Goal: Download file/media

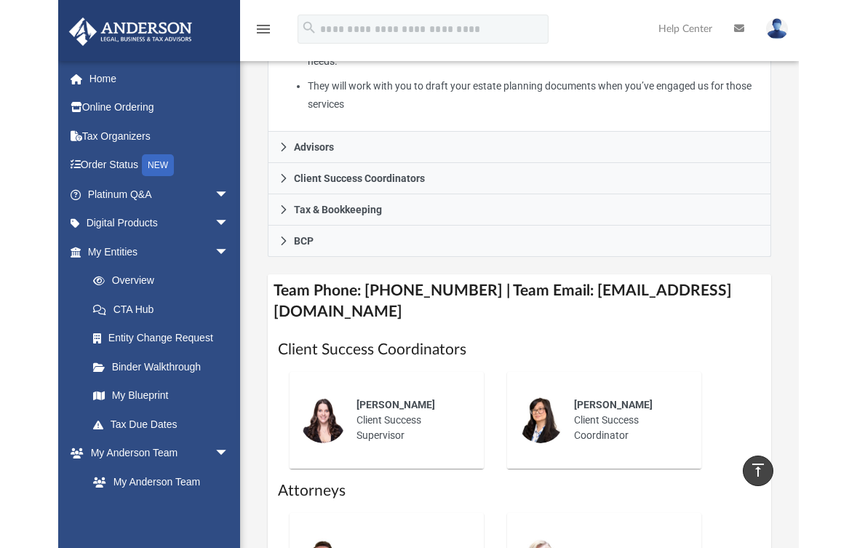
scroll to position [509, 0]
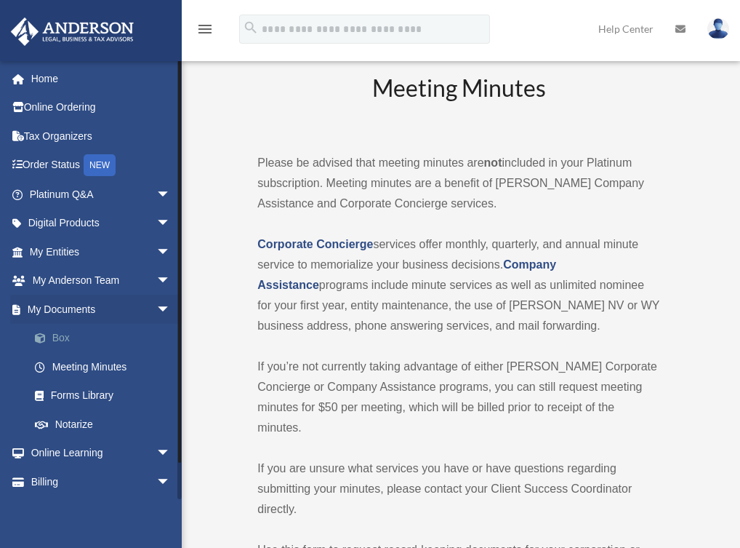
click at [76, 335] on link "Box" at bounding box center [106, 338] width 172 height 29
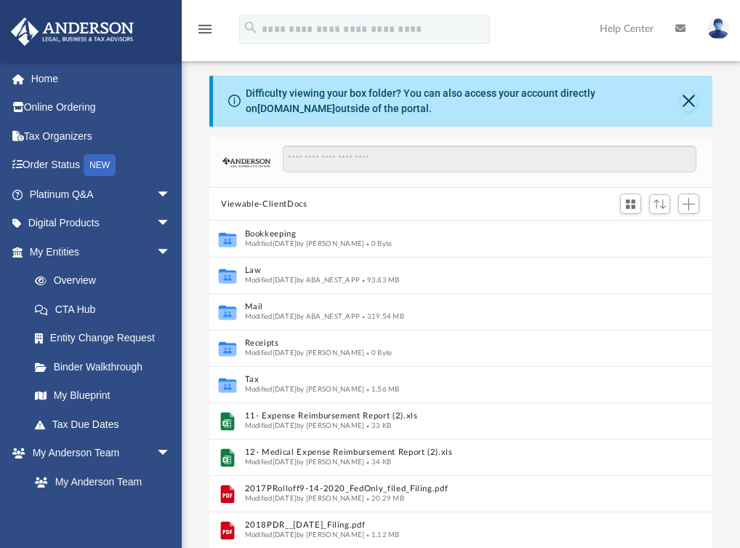
scroll to position [320, 492]
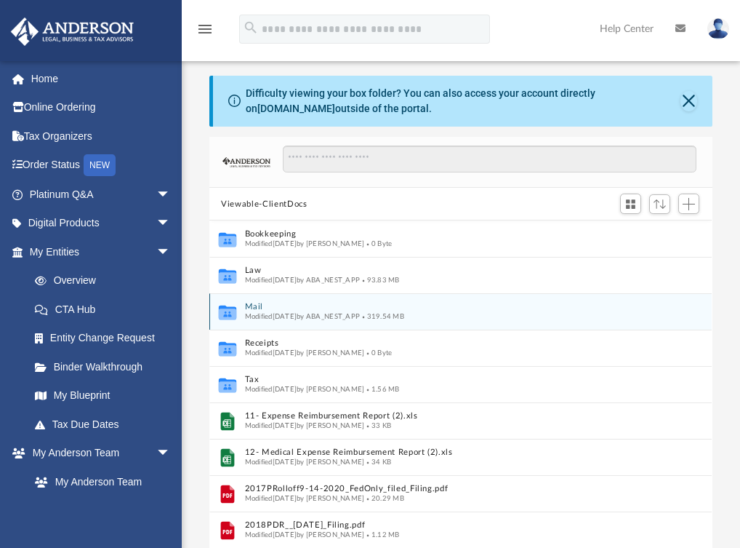
click at [235, 311] on icon "grid" at bounding box center [227, 313] width 17 height 11
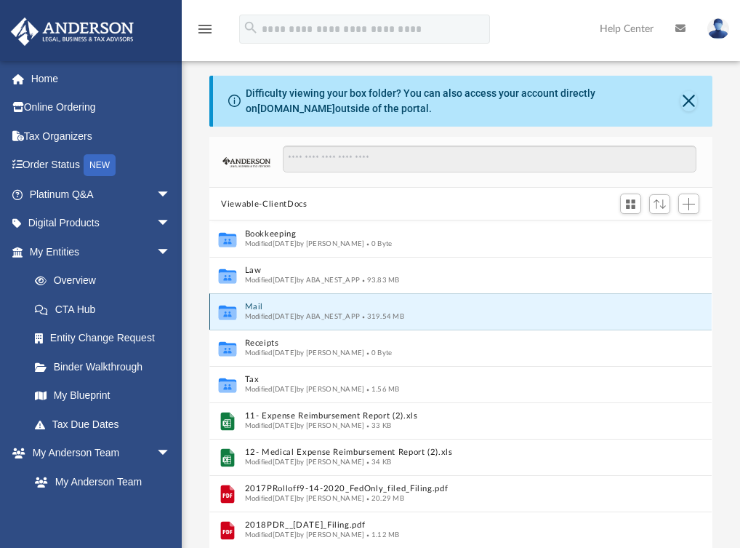
click at [481, 310] on button "Mail" at bounding box center [445, 307] width 401 height 9
click at [334, 313] on span "Modified [DATE] by ABA_NEST_APP" at bounding box center [303, 316] width 116 height 7
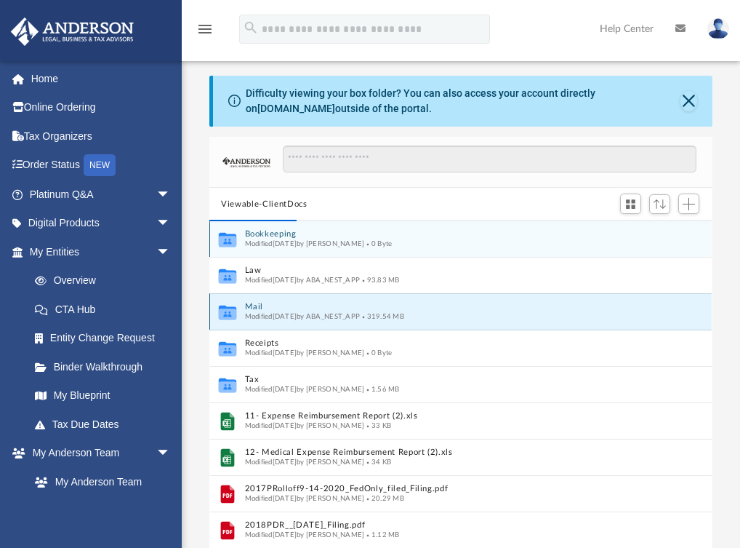
scroll to position [275, 492]
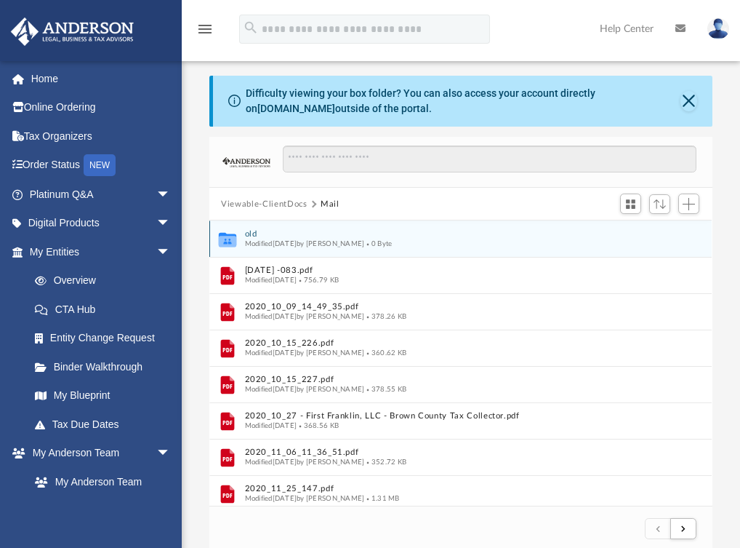
click at [608, 236] on button "old" at bounding box center [445, 234] width 401 height 9
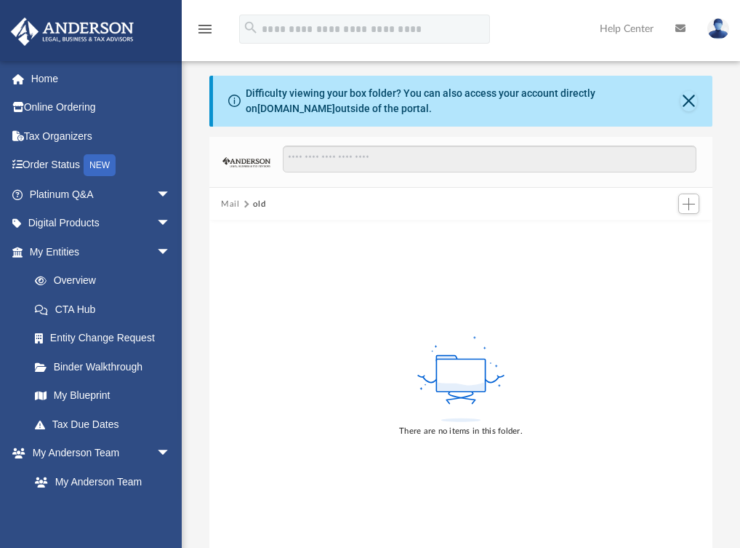
click at [232, 201] on button "Mail" at bounding box center [230, 204] width 19 height 13
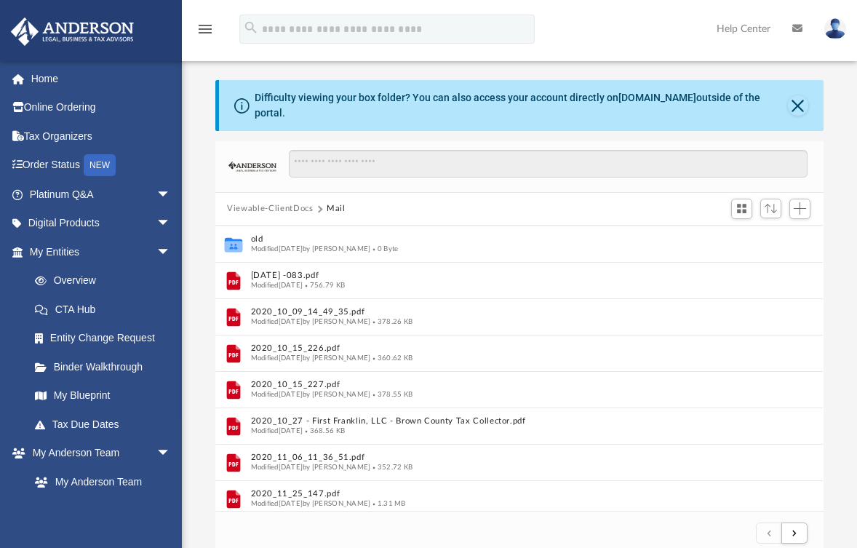
scroll to position [275, 596]
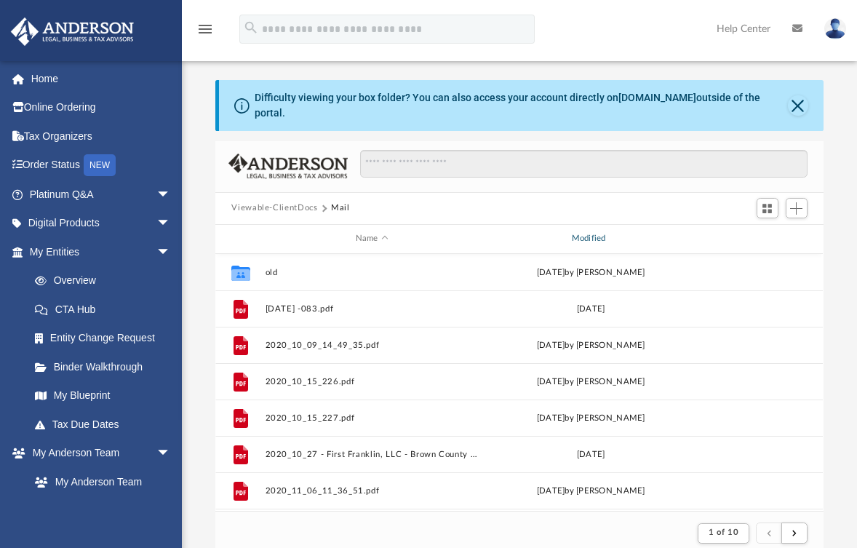
click at [581, 232] on div "Modified" at bounding box center [590, 238] width 213 height 13
click at [598, 232] on div "Modified" at bounding box center [590, 238] width 213 height 13
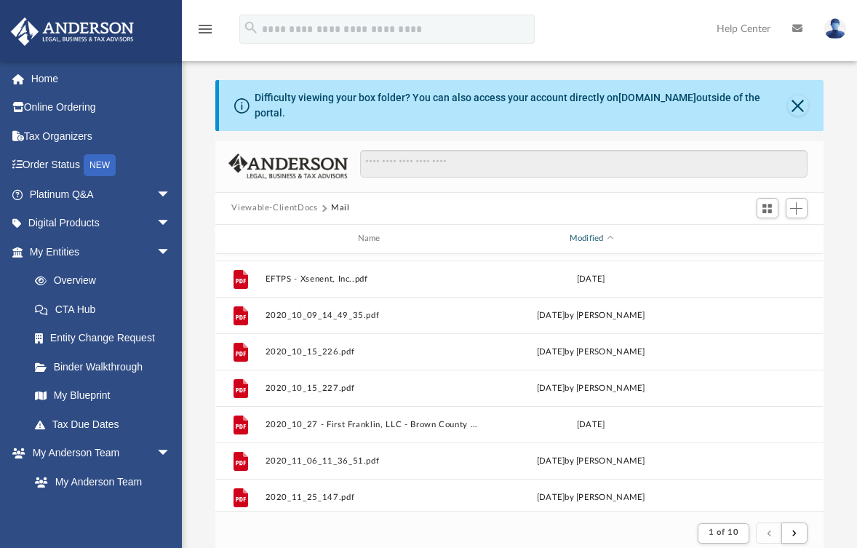
scroll to position [73, 0]
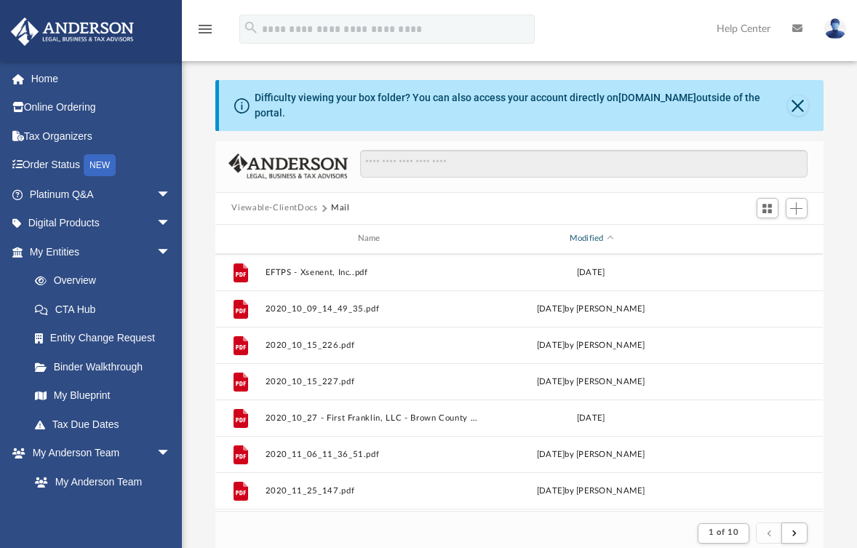
click at [585, 232] on div "Modified" at bounding box center [590, 238] width 213 height 13
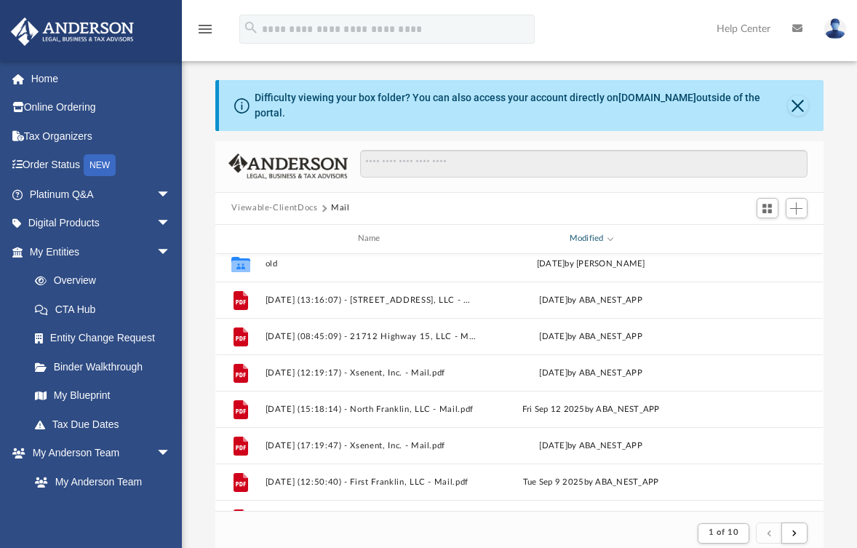
scroll to position [0, 0]
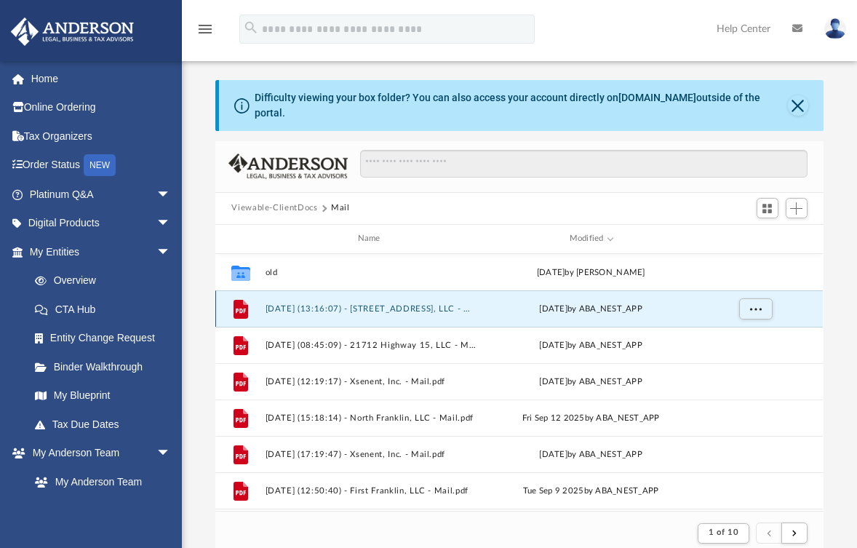
click at [414, 304] on button "[DATE] (13:16:07) - [STREET_ADDRESS], LLC - Mail.pdf" at bounding box center [371, 308] width 213 height 9
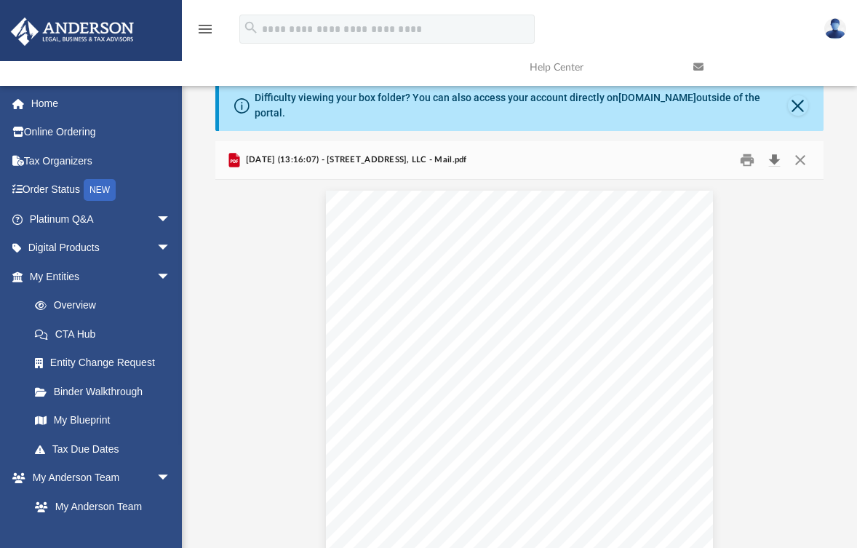
click at [740, 148] on button "Download" at bounding box center [774, 159] width 26 height 23
drag, startPoint x: 762, startPoint y: 131, endPoint x: 744, endPoint y: 148, distance: 24.7
click at [740, 148] on button "Print" at bounding box center [746, 159] width 29 height 23
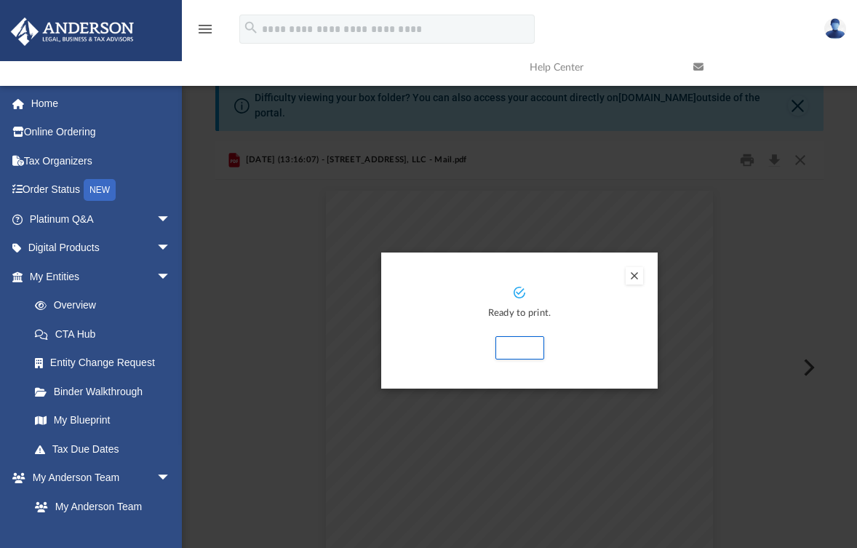
click at [626, 268] on button "Preview" at bounding box center [633, 275] width 17 height 17
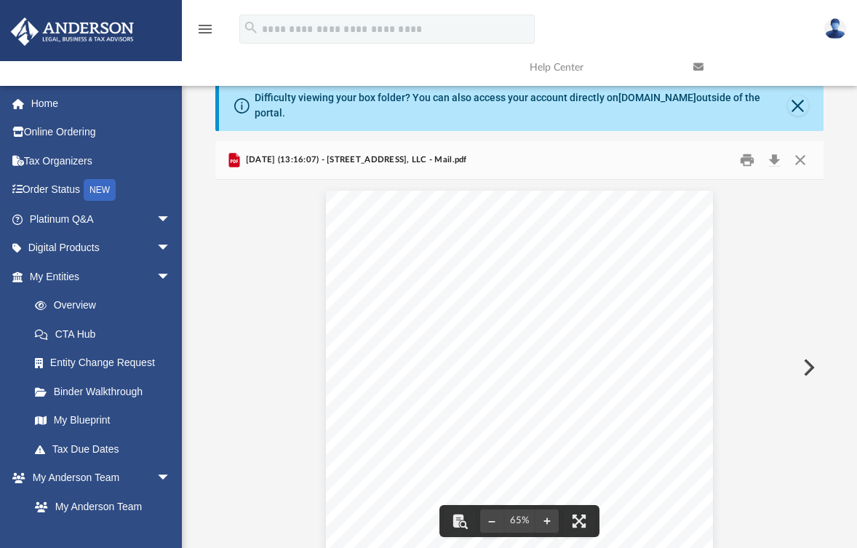
click at [619, 20] on div "menu search Site Menu add [EMAIL_ADDRESS][DOMAIN_NAME] My Profile Reset Passwor…" at bounding box center [428, 48] width 835 height 74
click at [740, 356] on button "Preview" at bounding box center [807, 367] width 32 height 41
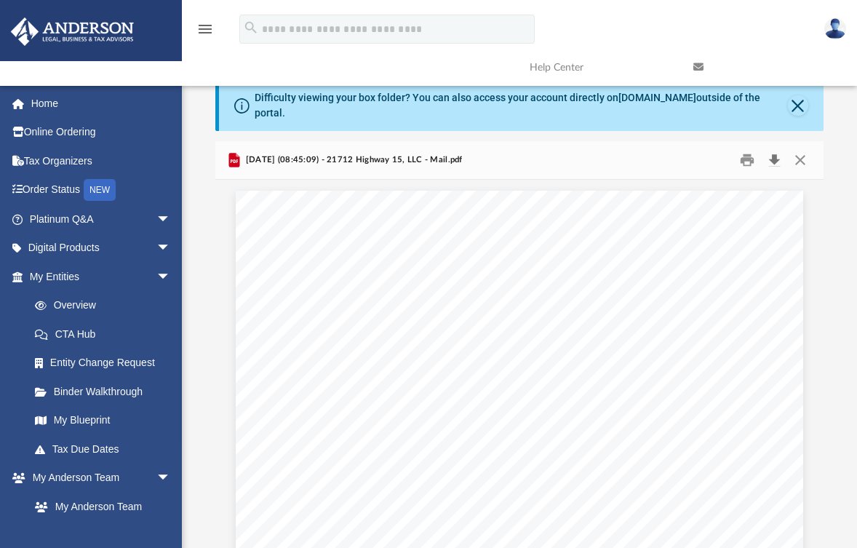
click at [740, 149] on button "Download" at bounding box center [774, 159] width 26 height 23
